Goal: Task Accomplishment & Management: Manage account settings

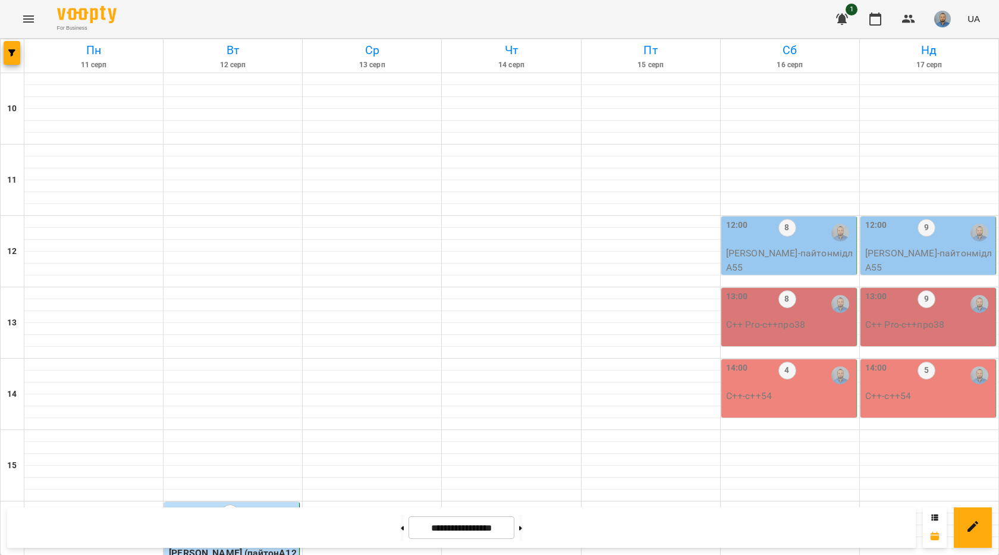
scroll to position [297, 0]
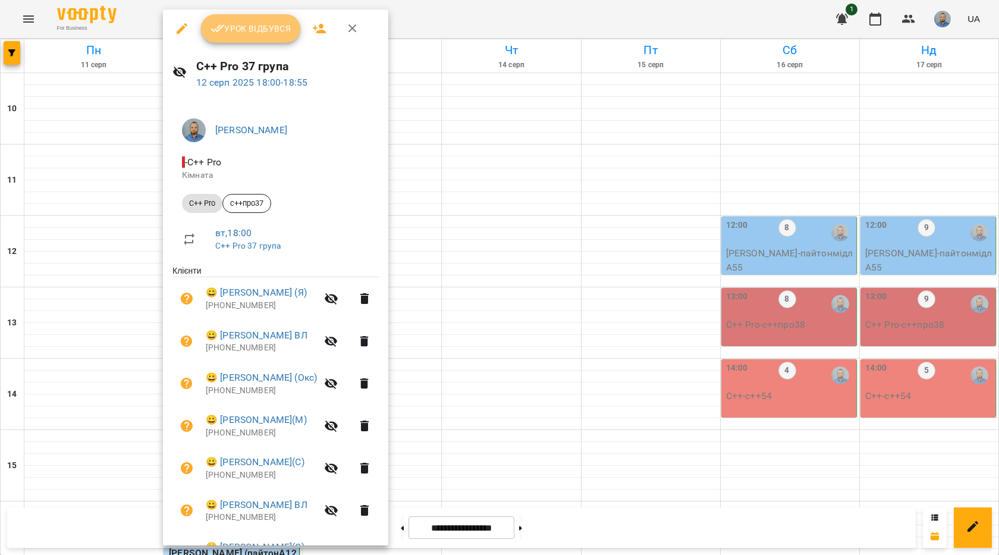
click at [268, 26] on span "Урок відбувся" at bounding box center [251, 28] width 81 height 14
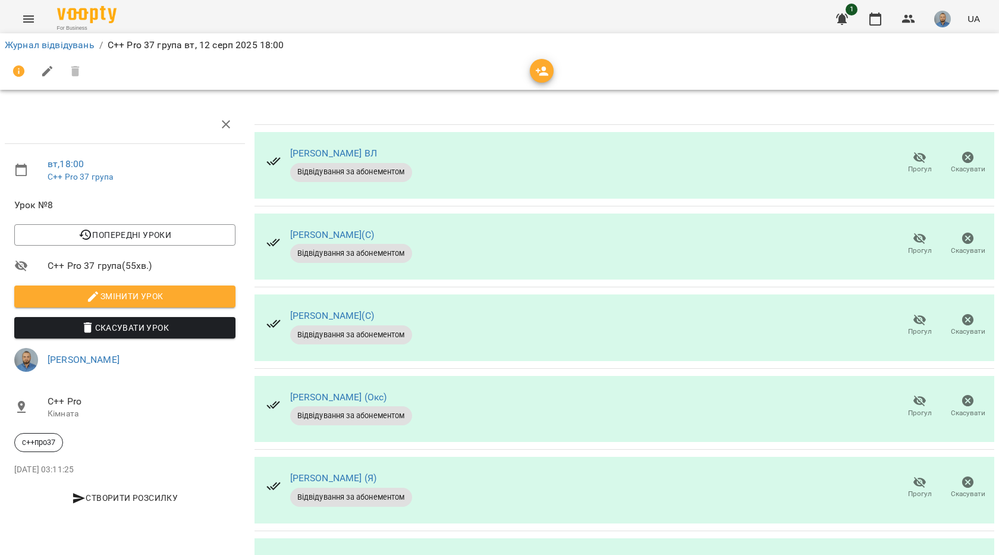
click at [920, 240] on span "Прогул" at bounding box center [920, 243] width 34 height 24
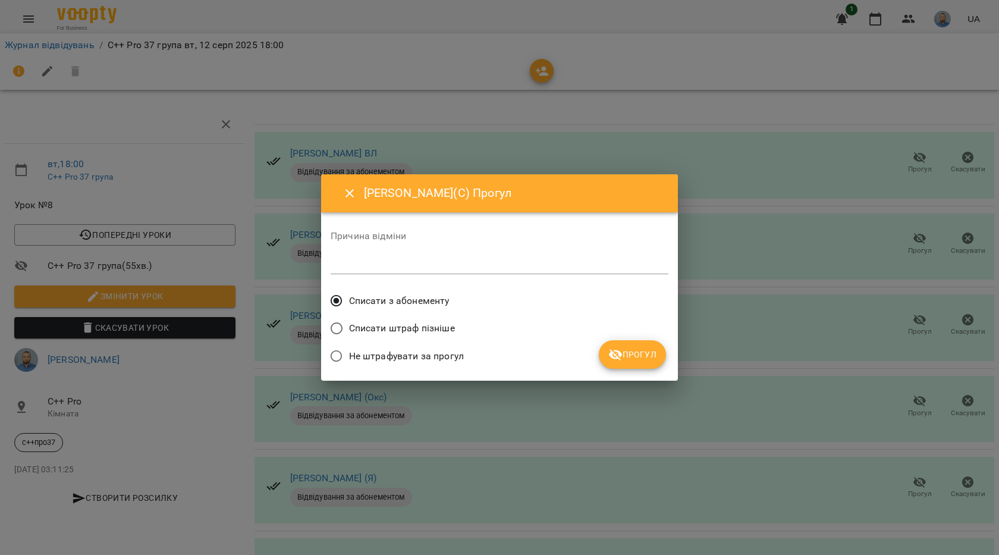
click at [653, 368] on button "Прогул" at bounding box center [632, 354] width 67 height 29
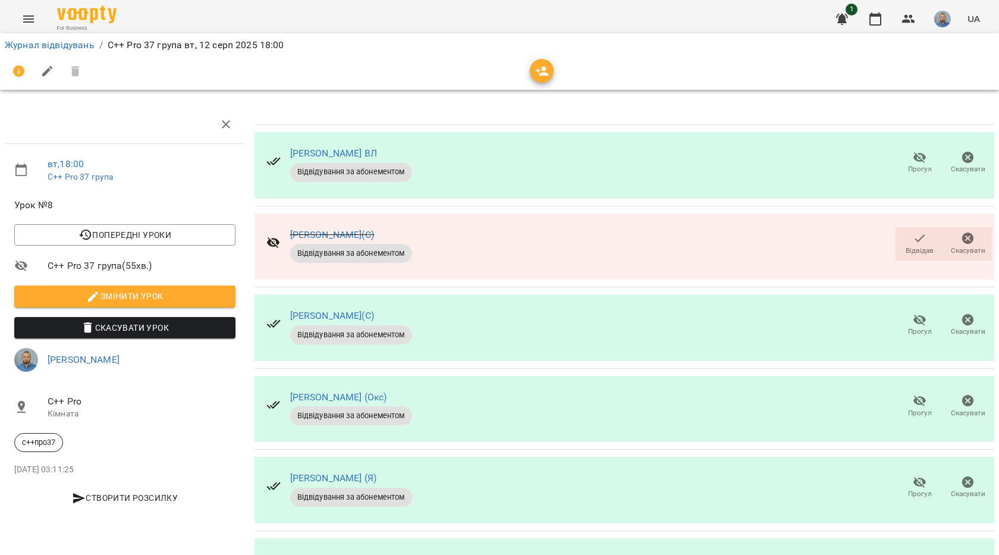
click at [896, 327] on button "Прогул" at bounding box center [920, 325] width 48 height 33
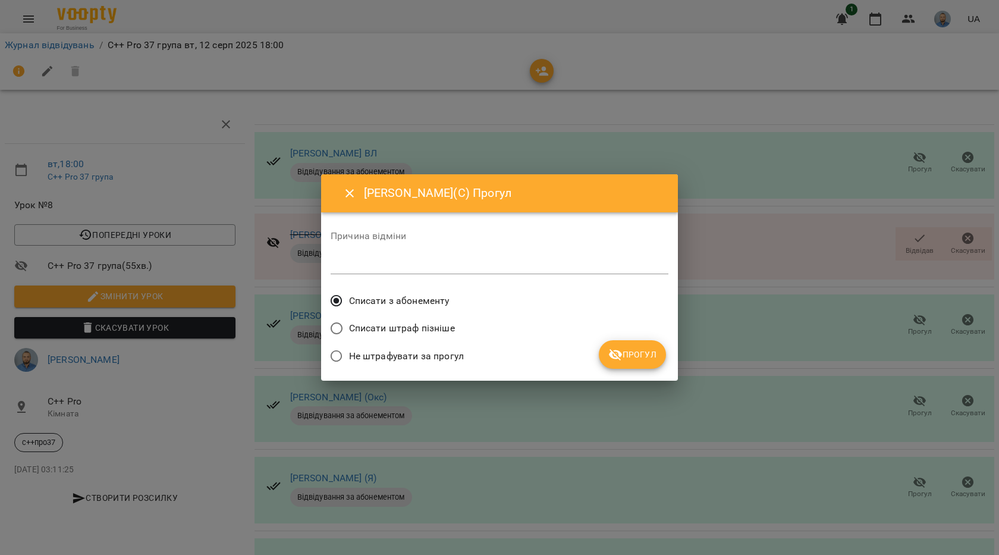
click at [625, 361] on span "Прогул" at bounding box center [632, 354] width 48 height 14
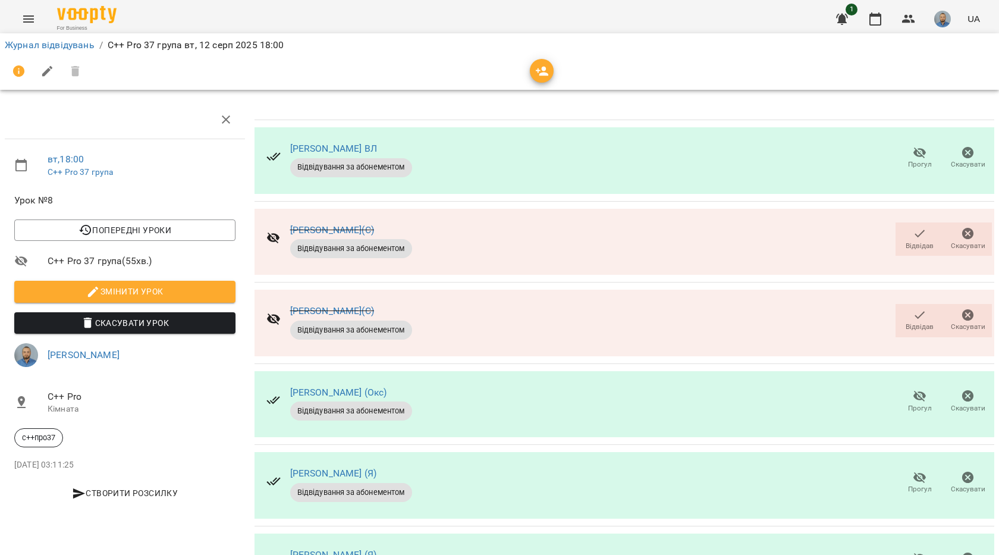
scroll to position [297, 0]
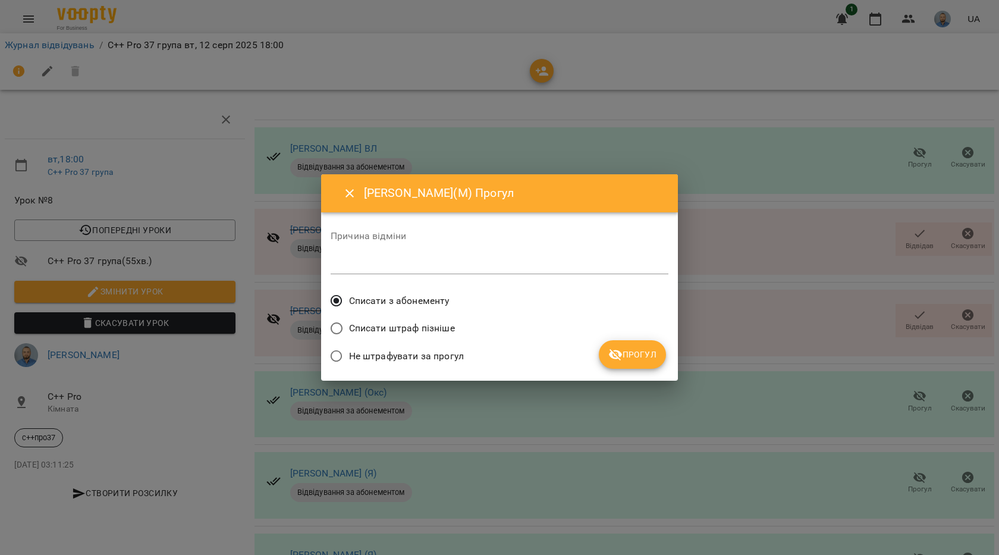
click at [645, 365] on button "Прогул" at bounding box center [632, 354] width 67 height 29
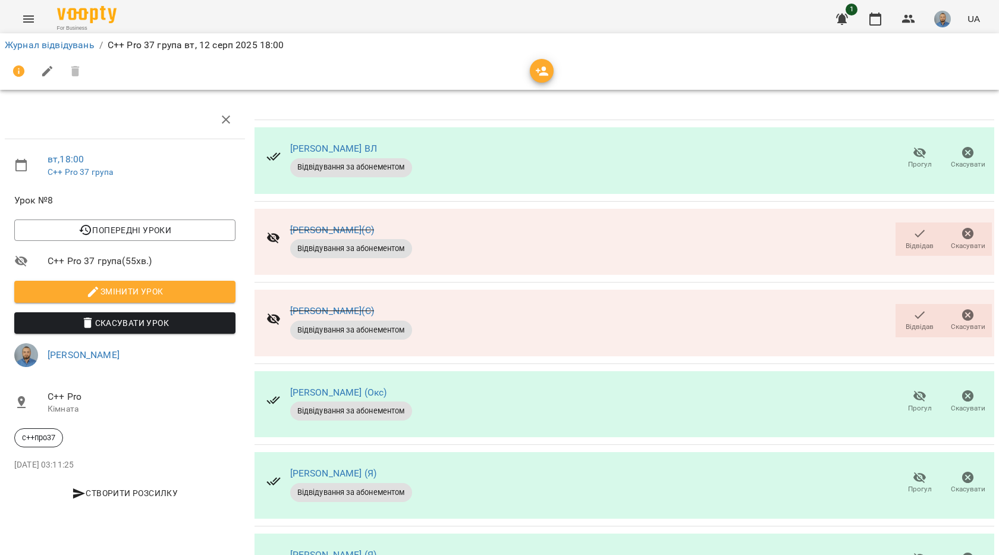
scroll to position [319, 0]
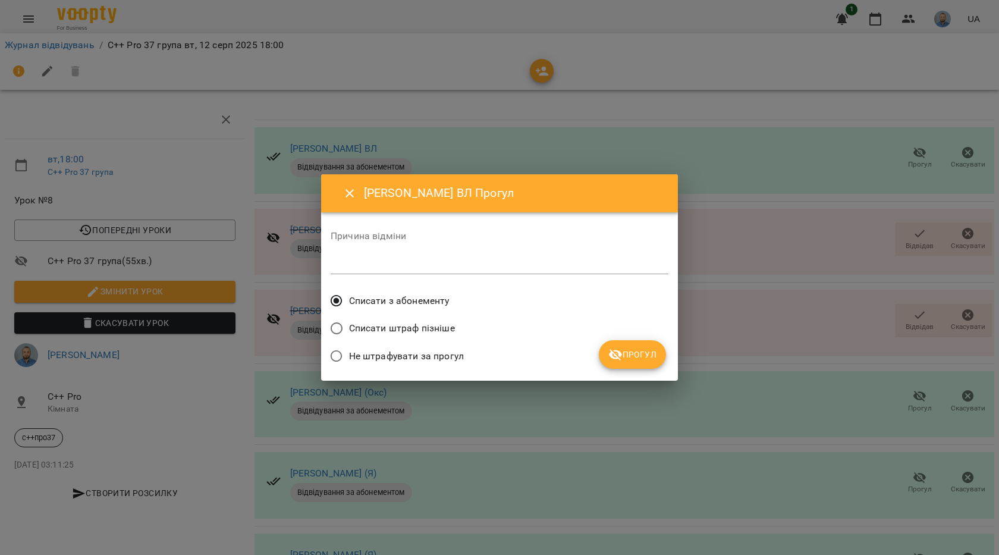
click at [657, 354] on button "Прогул" at bounding box center [632, 354] width 67 height 29
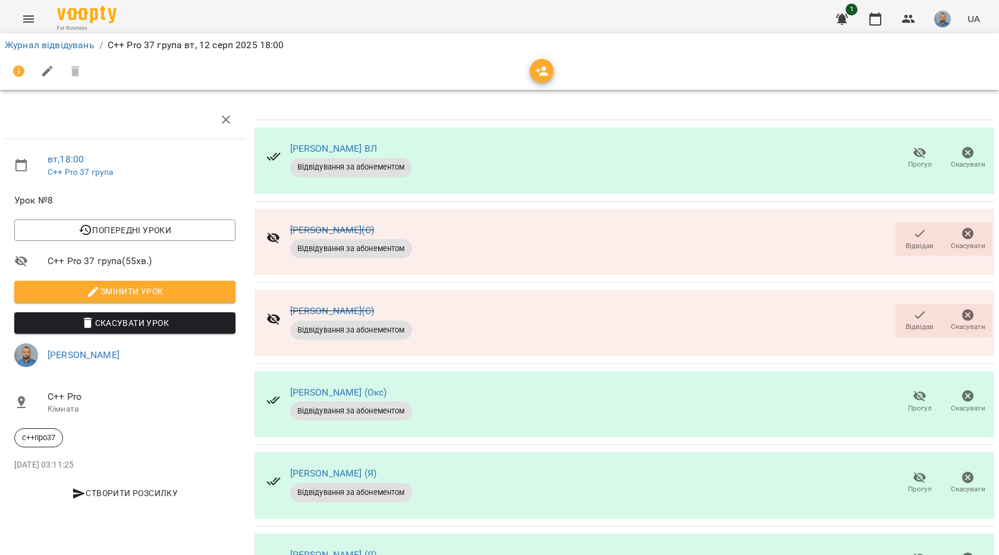
scroll to position [22, 0]
click at [930, 306] on button "Відвідав" at bounding box center [920, 320] width 48 height 33
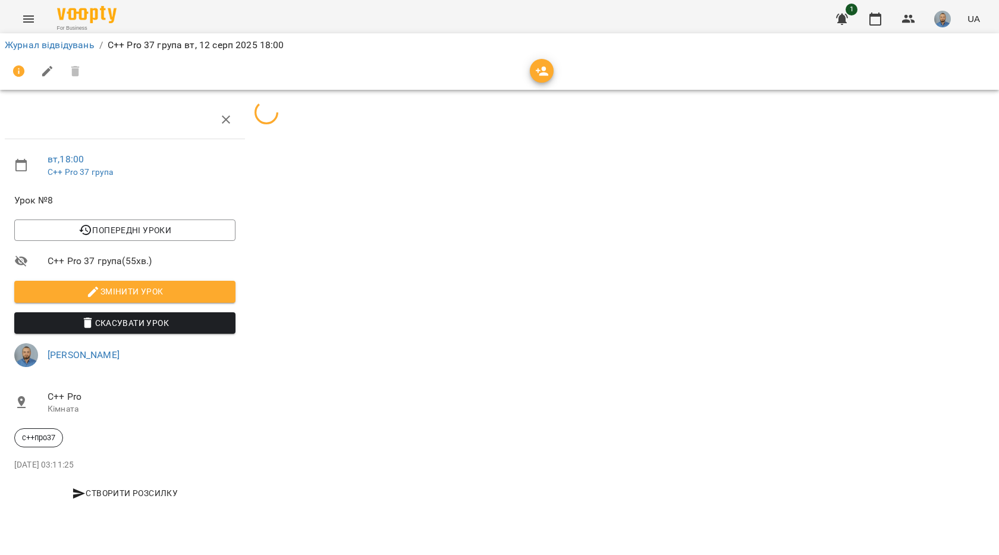
scroll to position [0, 0]
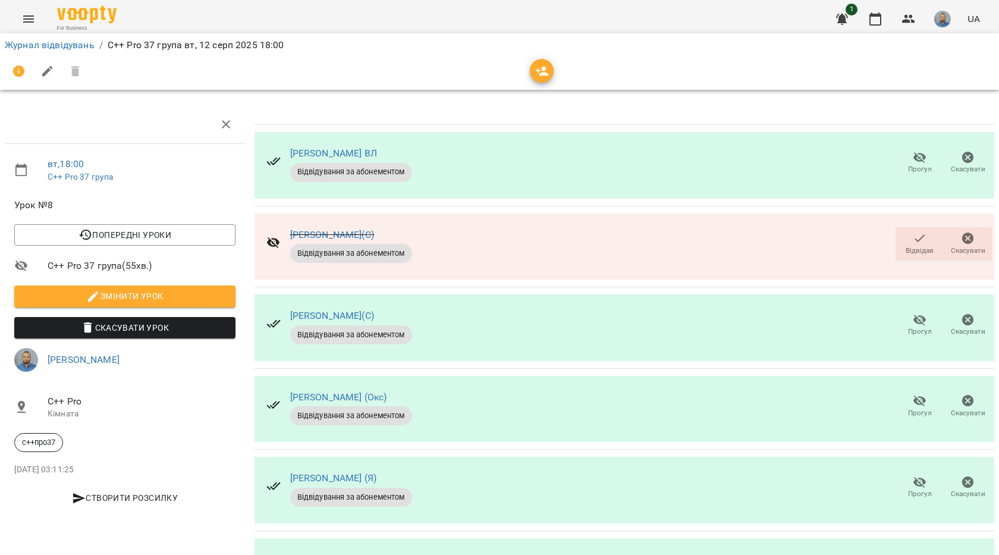
click at [913, 233] on icon "button" at bounding box center [920, 238] width 14 height 14
